Goal: Navigation & Orientation: Go to known website

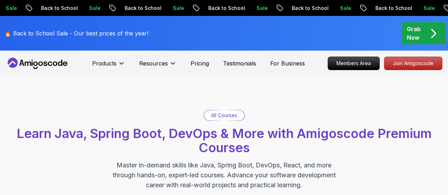
click at [42, 64] on icon at bounding box center [40, 64] width 5 height 4
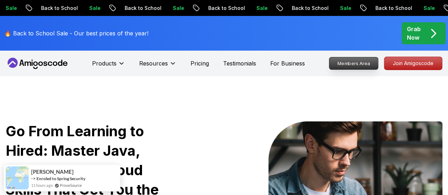
click at [348, 67] on p "Members Area" at bounding box center [353, 63] width 49 height 12
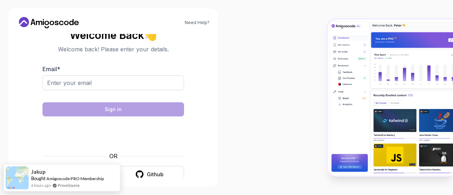
click at [249, 84] on div at bounding box center [340, 97] width 227 height 195
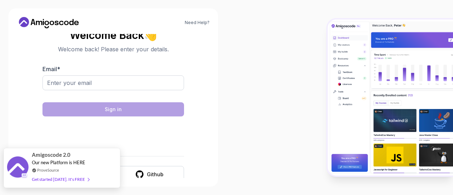
click at [68, 163] on span "Our new Platform is HERE" at bounding box center [58, 163] width 53 height 6
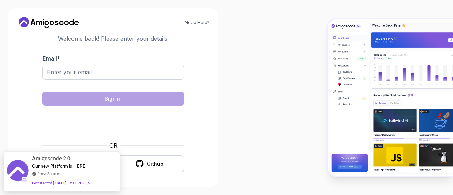
scroll to position [11, 0]
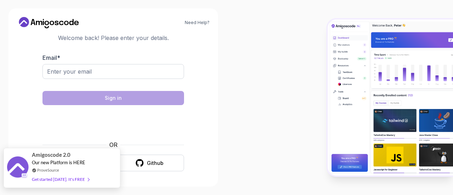
click at [67, 180] on div "Get started today. It's FREE" at bounding box center [60, 179] width 57 height 8
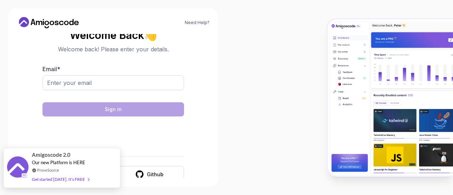
click at [19, 166] on img at bounding box center [17, 167] width 21 height 23
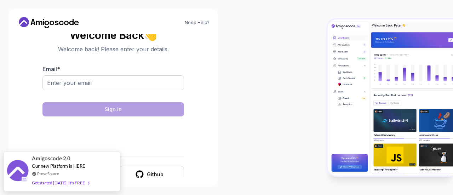
click at [36, 22] on icon at bounding box center [39, 23] width 6 height 4
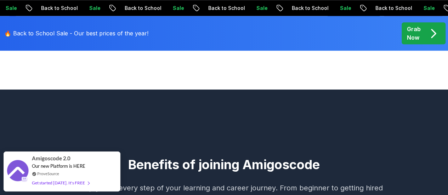
scroll to position [335, 0]
